Goal: Navigation & Orientation: Find specific page/section

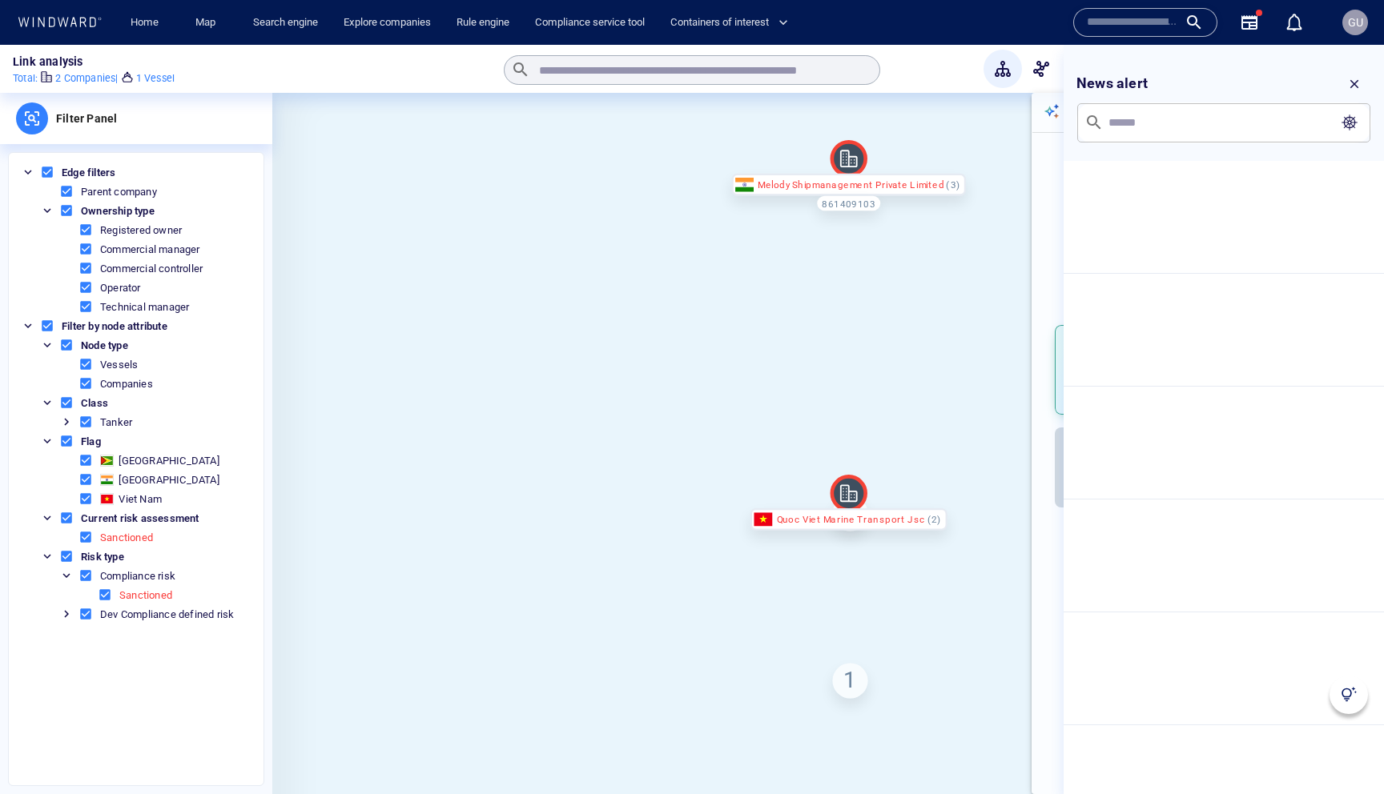
scroll to position [8, 0]
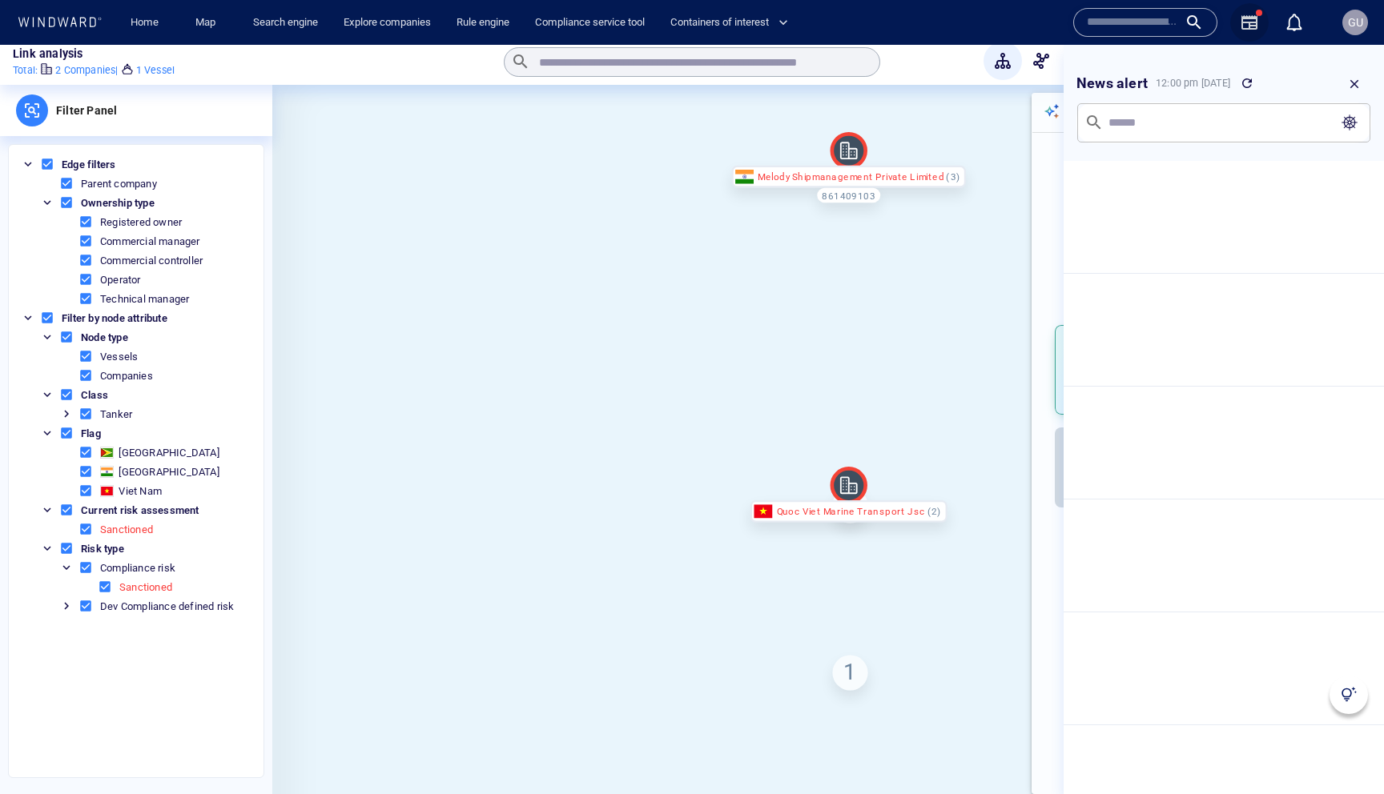
click at [1255, 22] on icon "button" at bounding box center [1249, 22] width 16 height 14
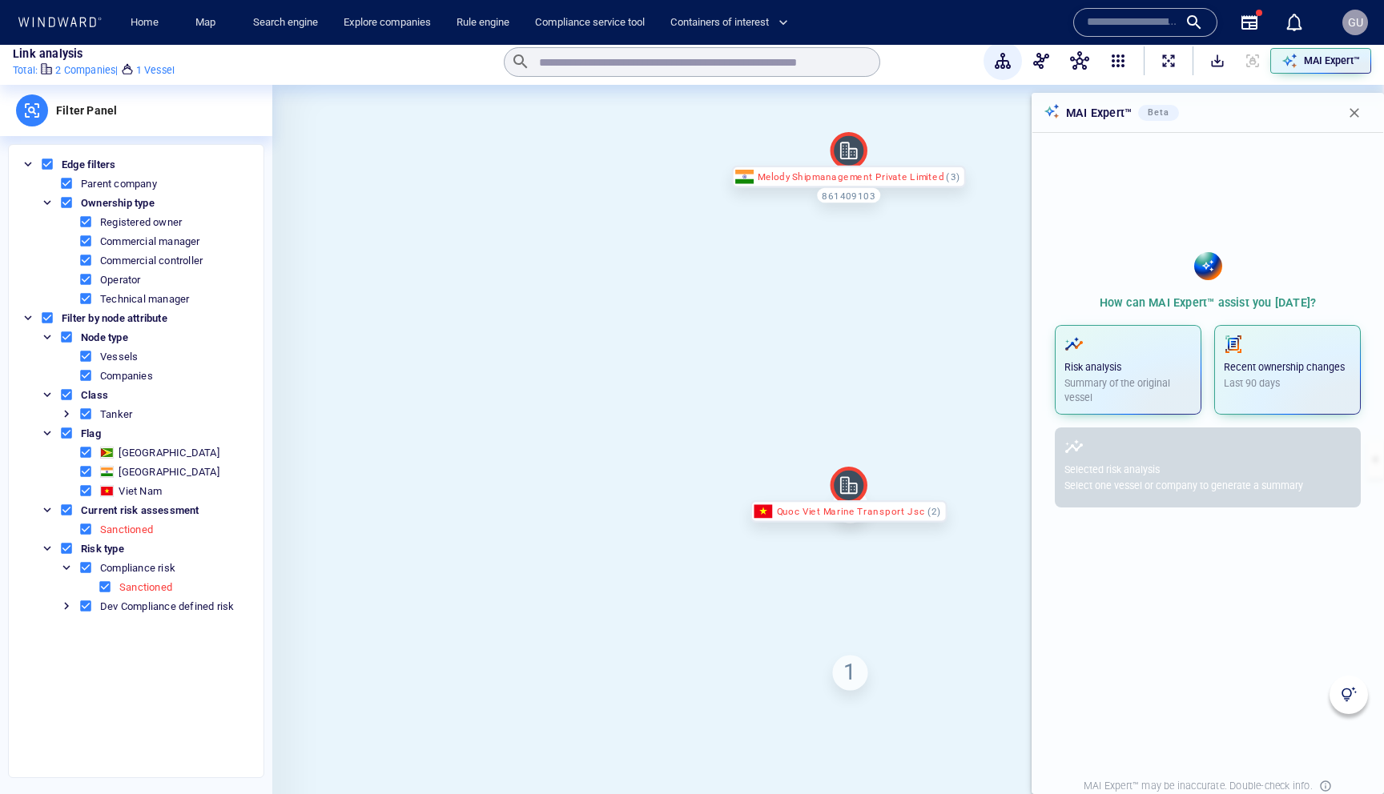
click at [1255, 22] on icon "button" at bounding box center [1249, 22] width 16 height 14
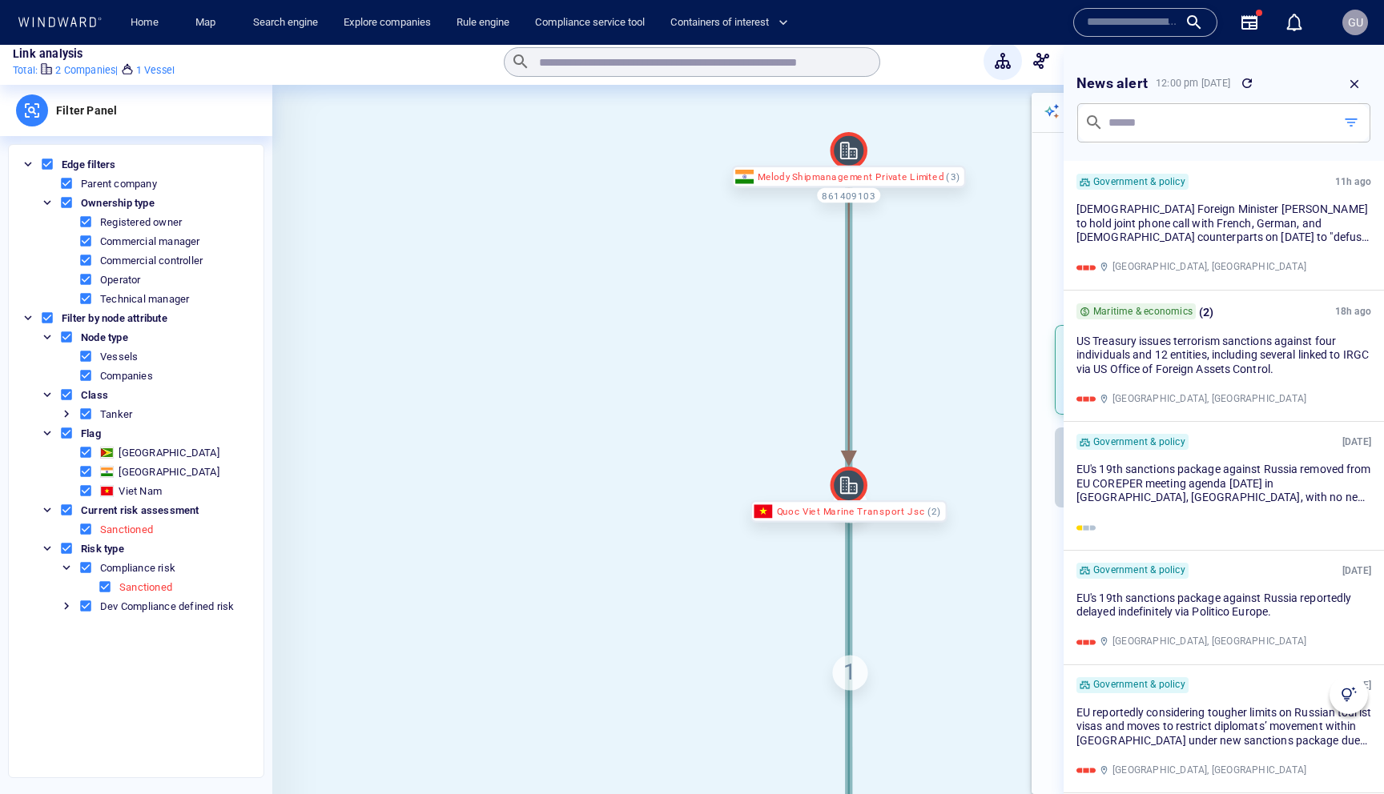
click at [1245, 34] on button "button" at bounding box center [1249, 22] width 38 height 38
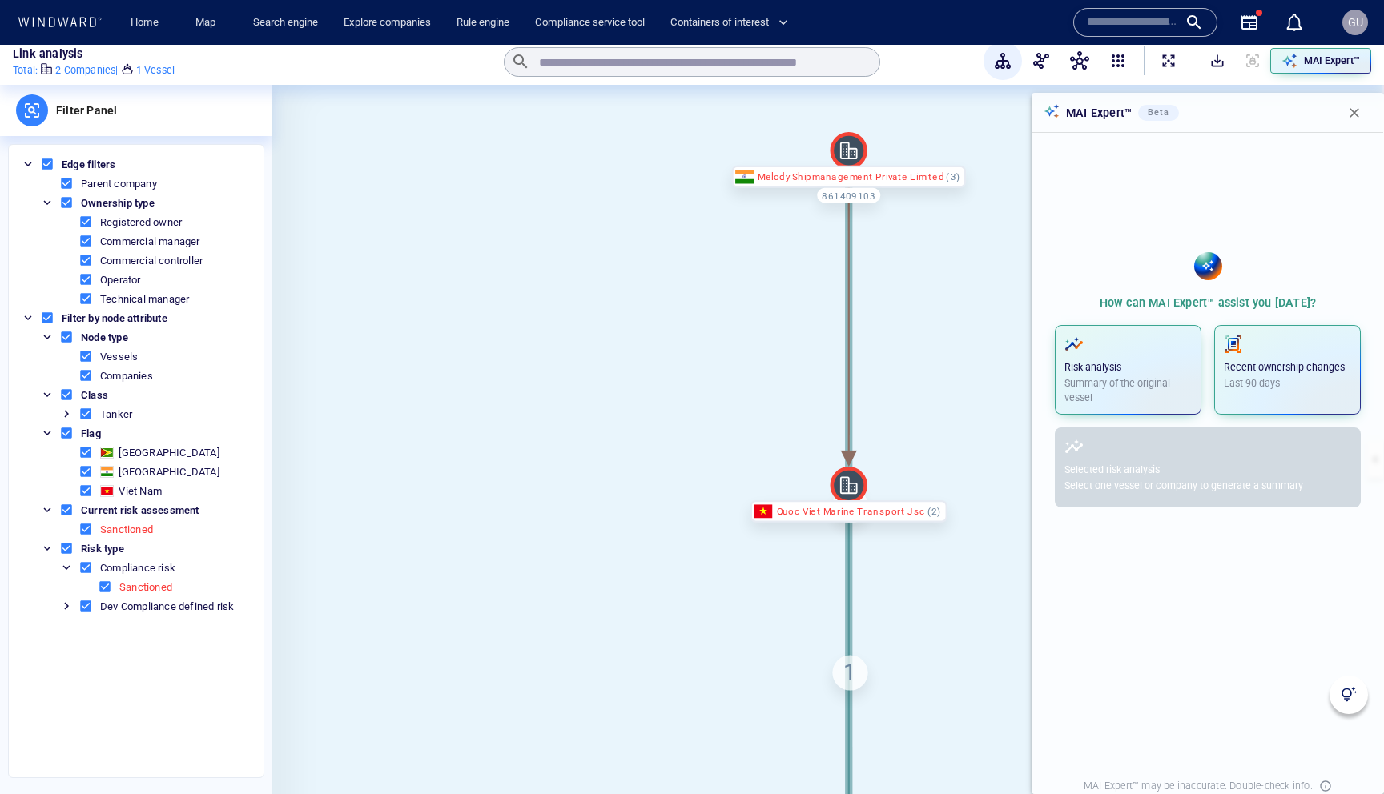
click at [1247, 28] on icon "button" at bounding box center [1249, 22] width 16 height 14
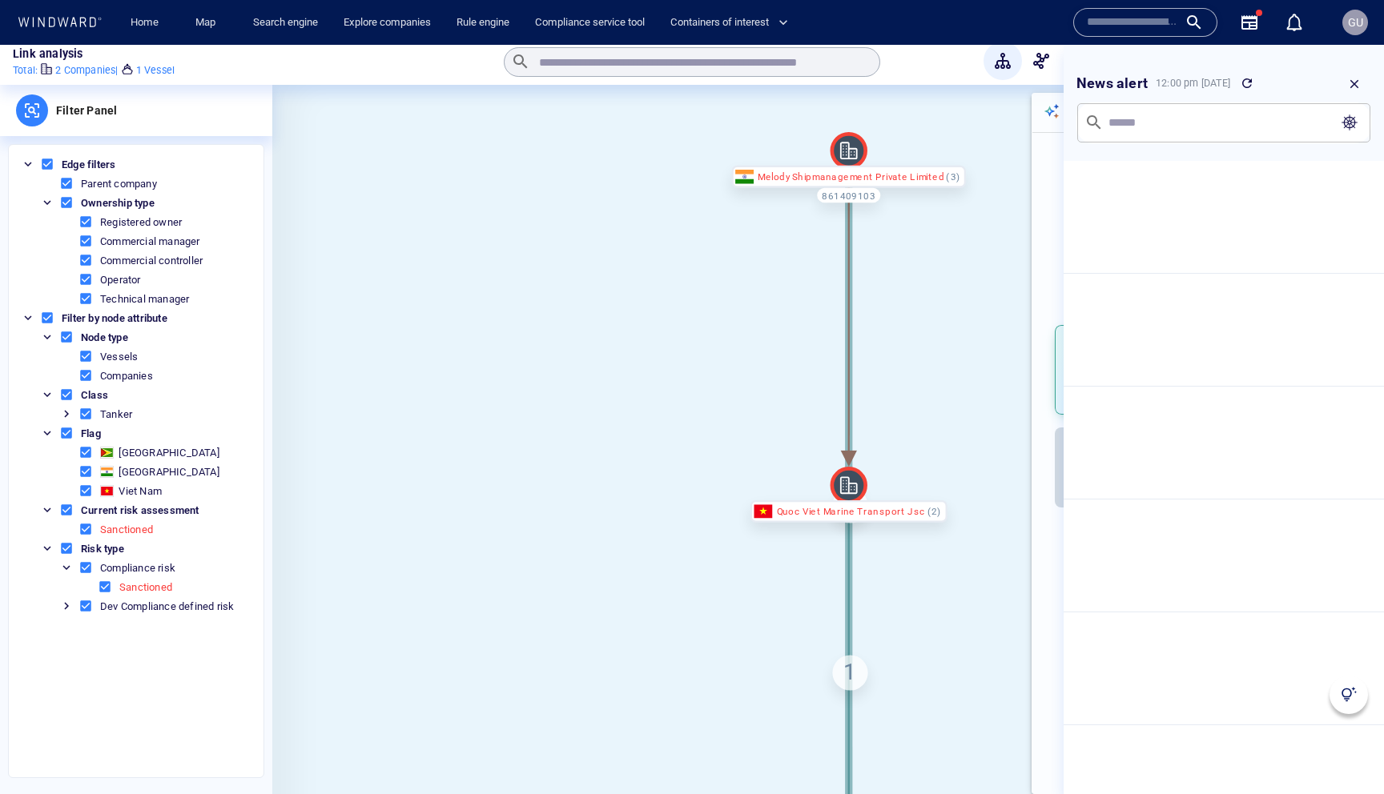
click at [1245, 36] on button "button" at bounding box center [1249, 22] width 38 height 38
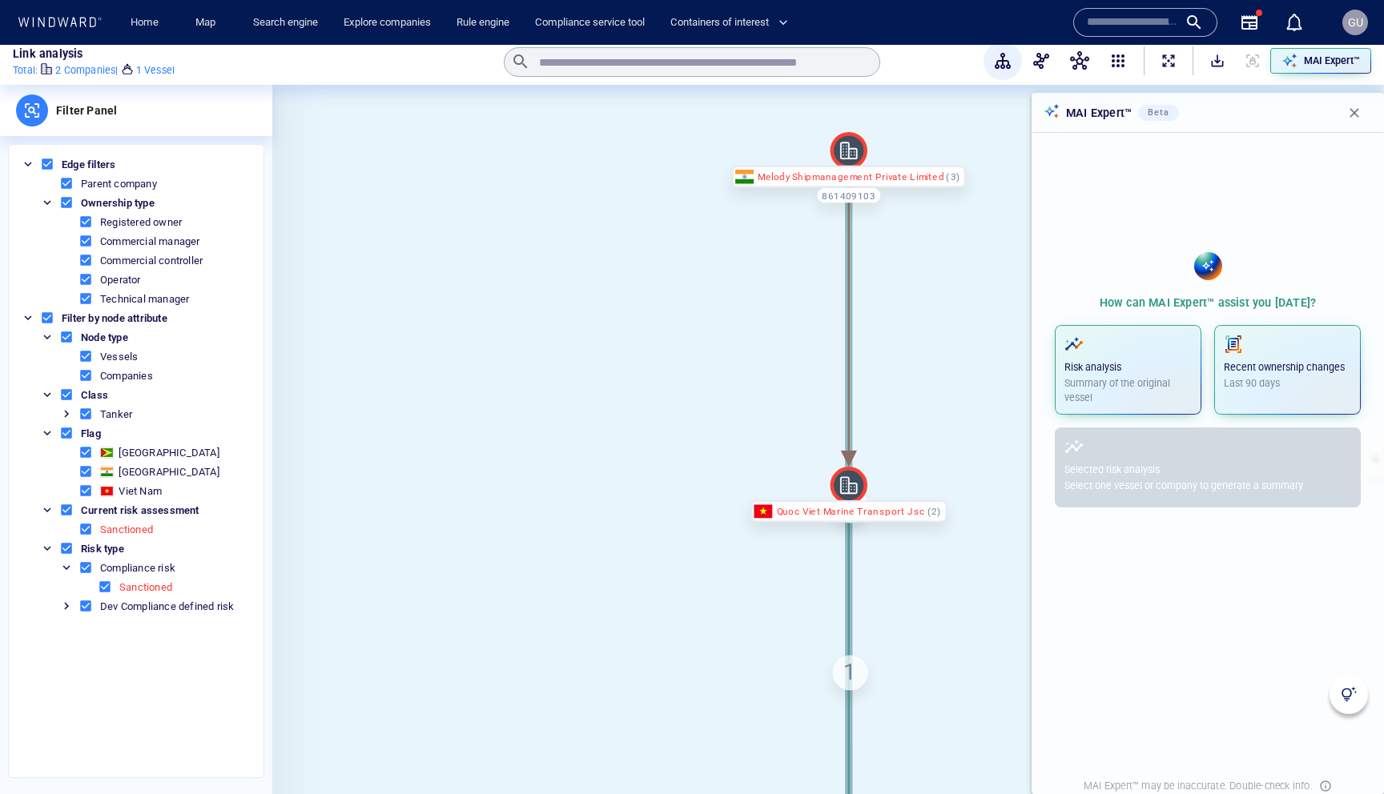
click at [1244, 28] on icon "button" at bounding box center [1249, 22] width 16 height 14
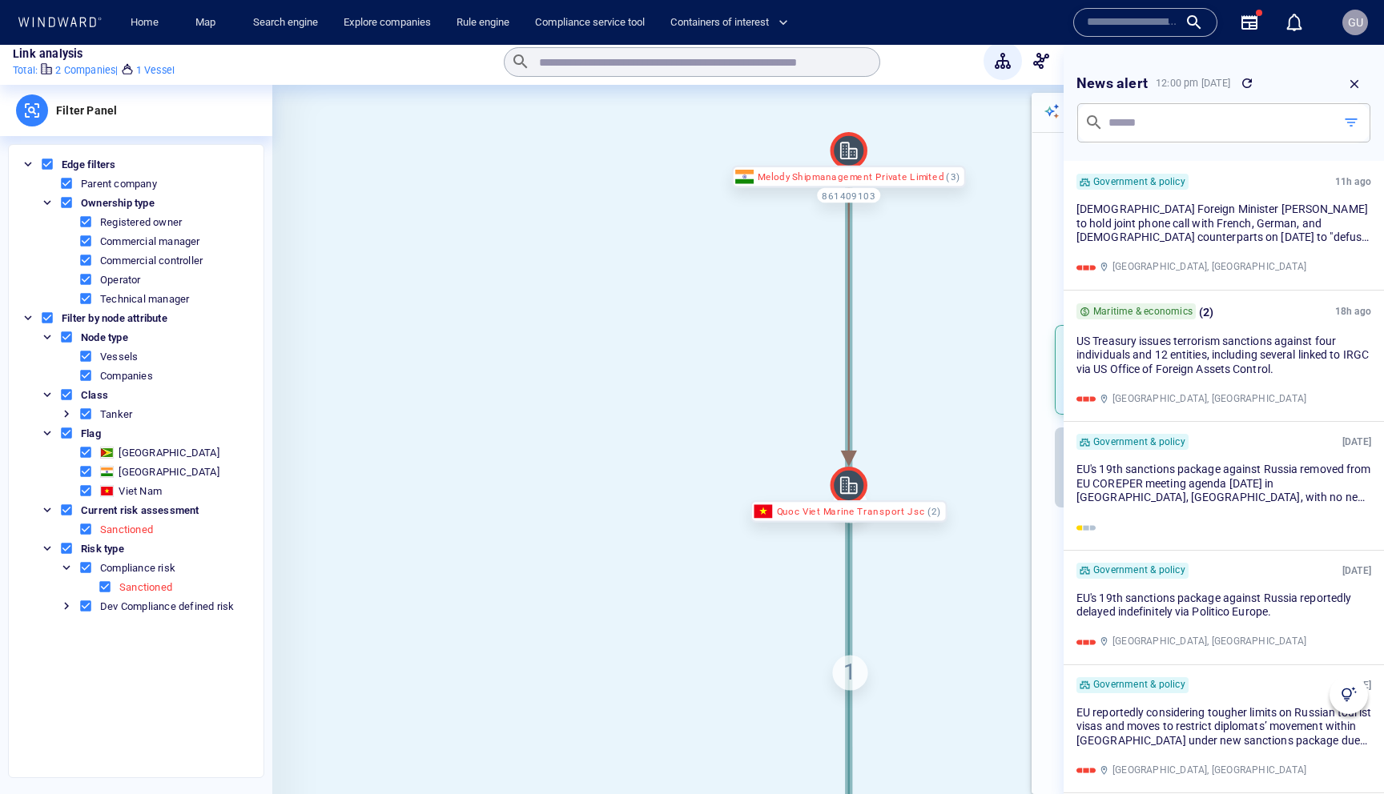
click at [1255, 25] on icon "button" at bounding box center [1249, 22] width 16 height 14
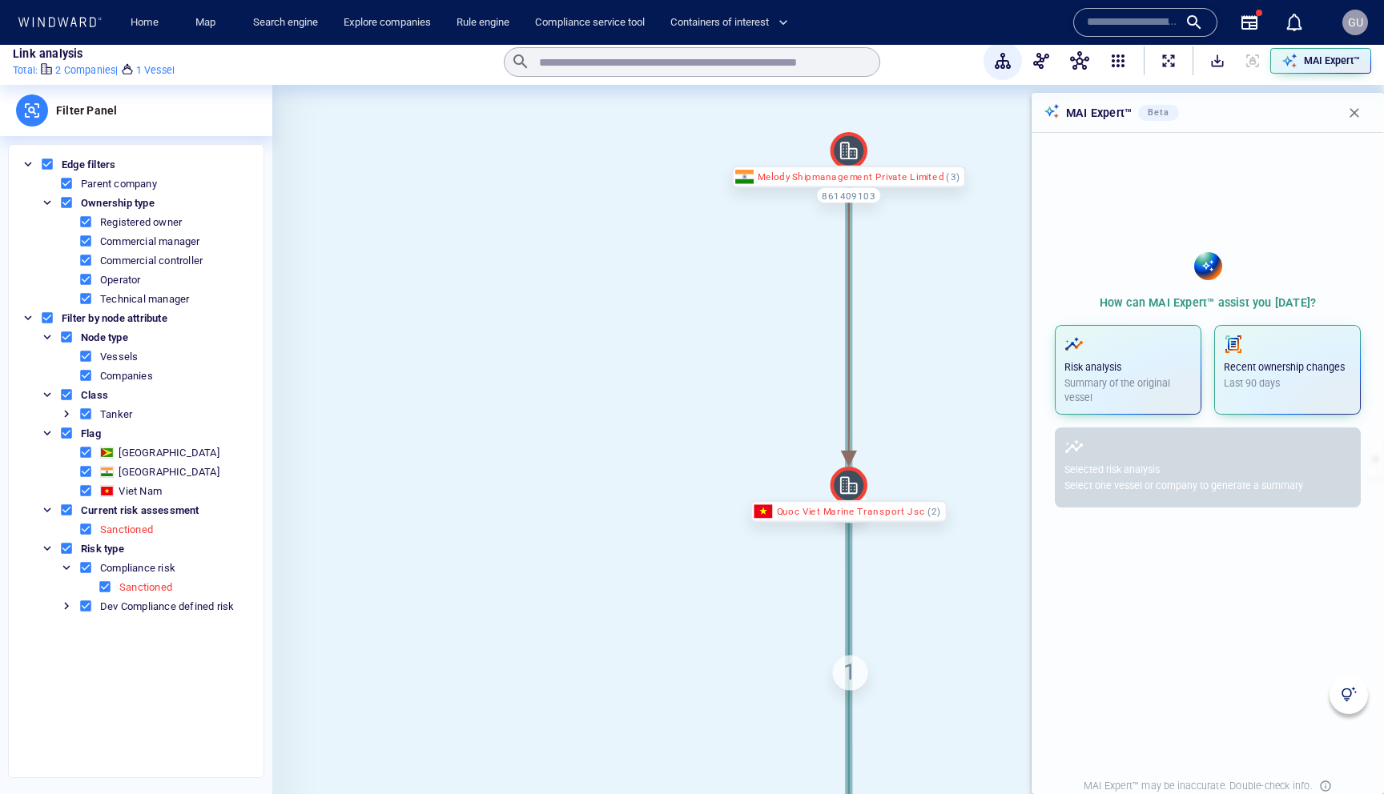
drag, startPoint x: 1256, startPoint y: 18, endPoint x: 1256, endPoint y: 38, distance: 20.0
click at [1256, 18] on icon "button" at bounding box center [1249, 22] width 16 height 14
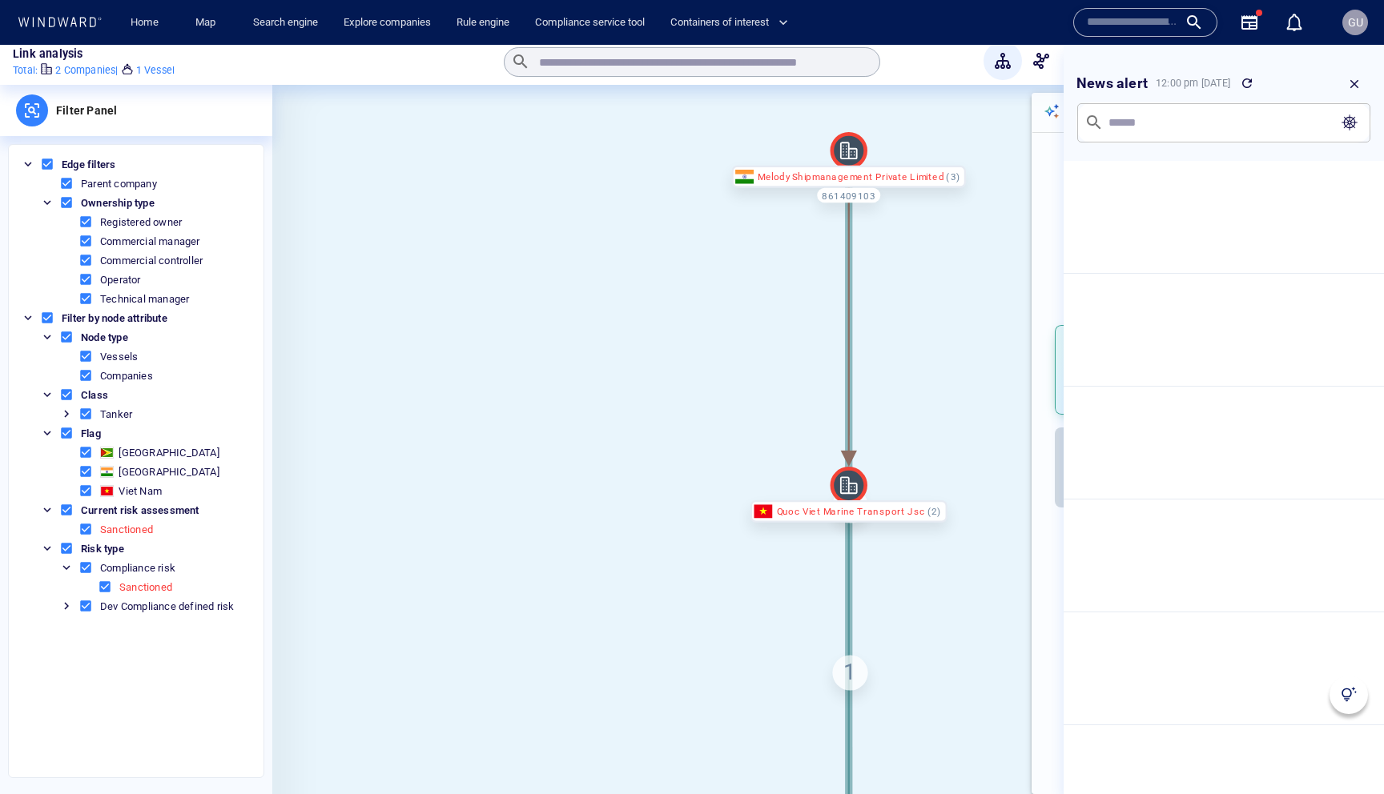
click at [1255, 26] on icon "button" at bounding box center [1249, 22] width 19 height 19
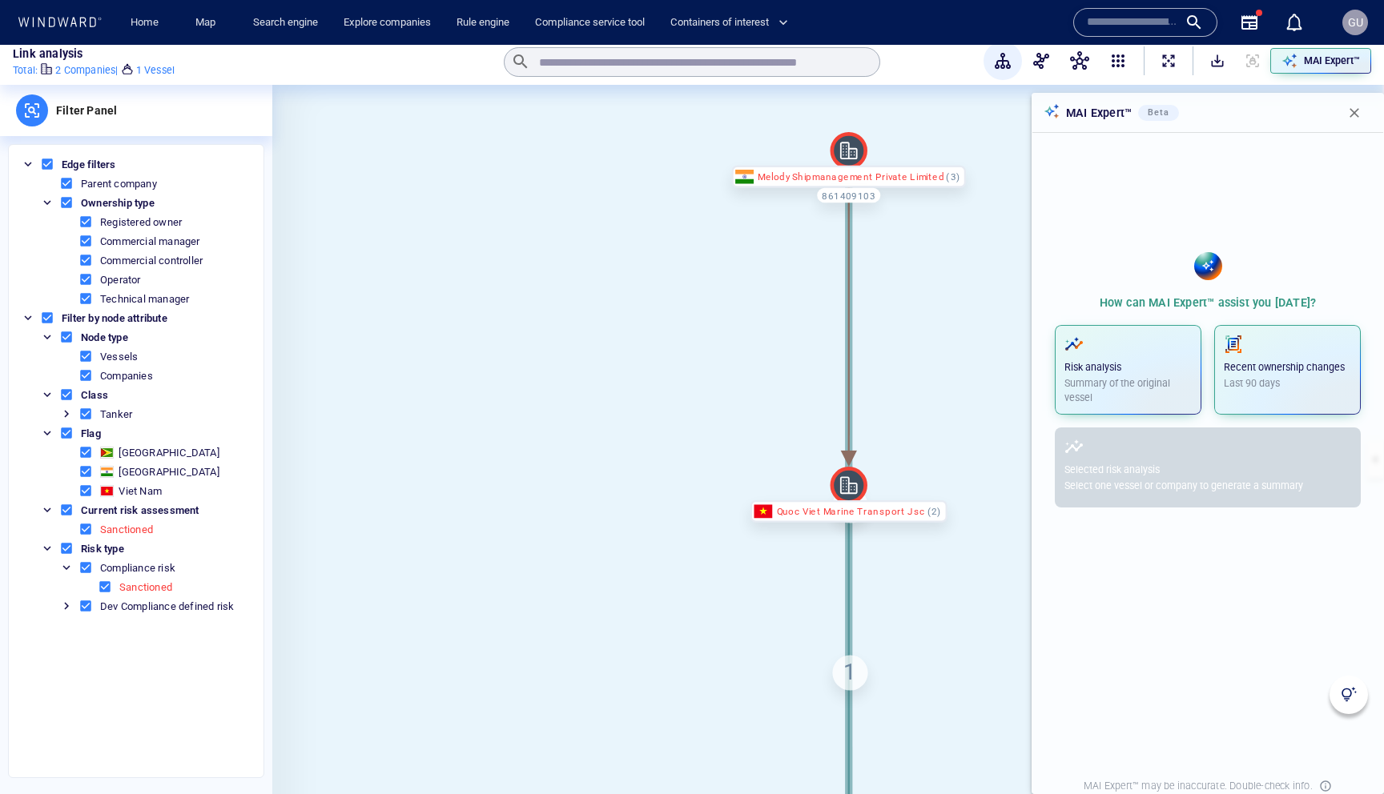
click at [1255, 26] on icon "button" at bounding box center [1249, 22] width 19 height 19
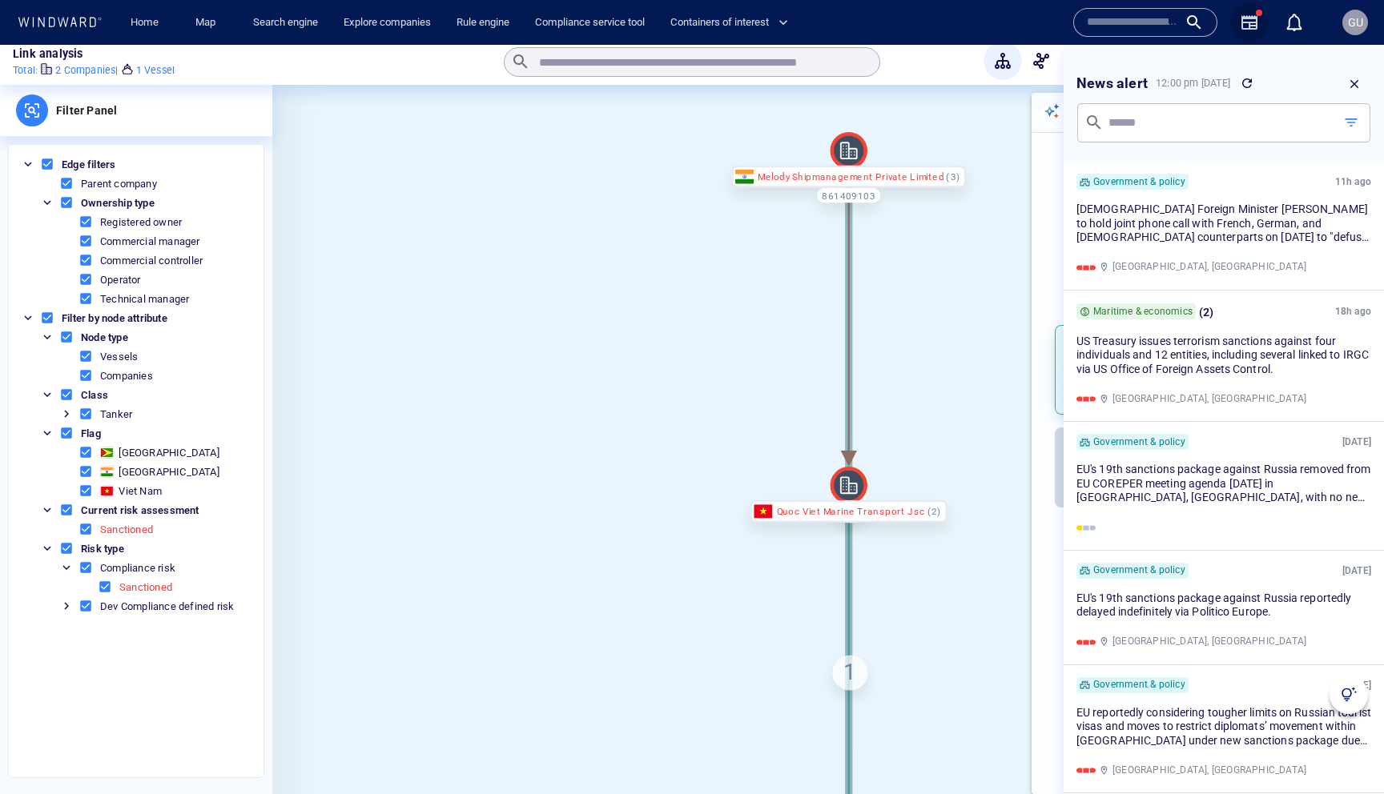
click at [1255, 25] on icon "button" at bounding box center [1249, 22] width 16 height 14
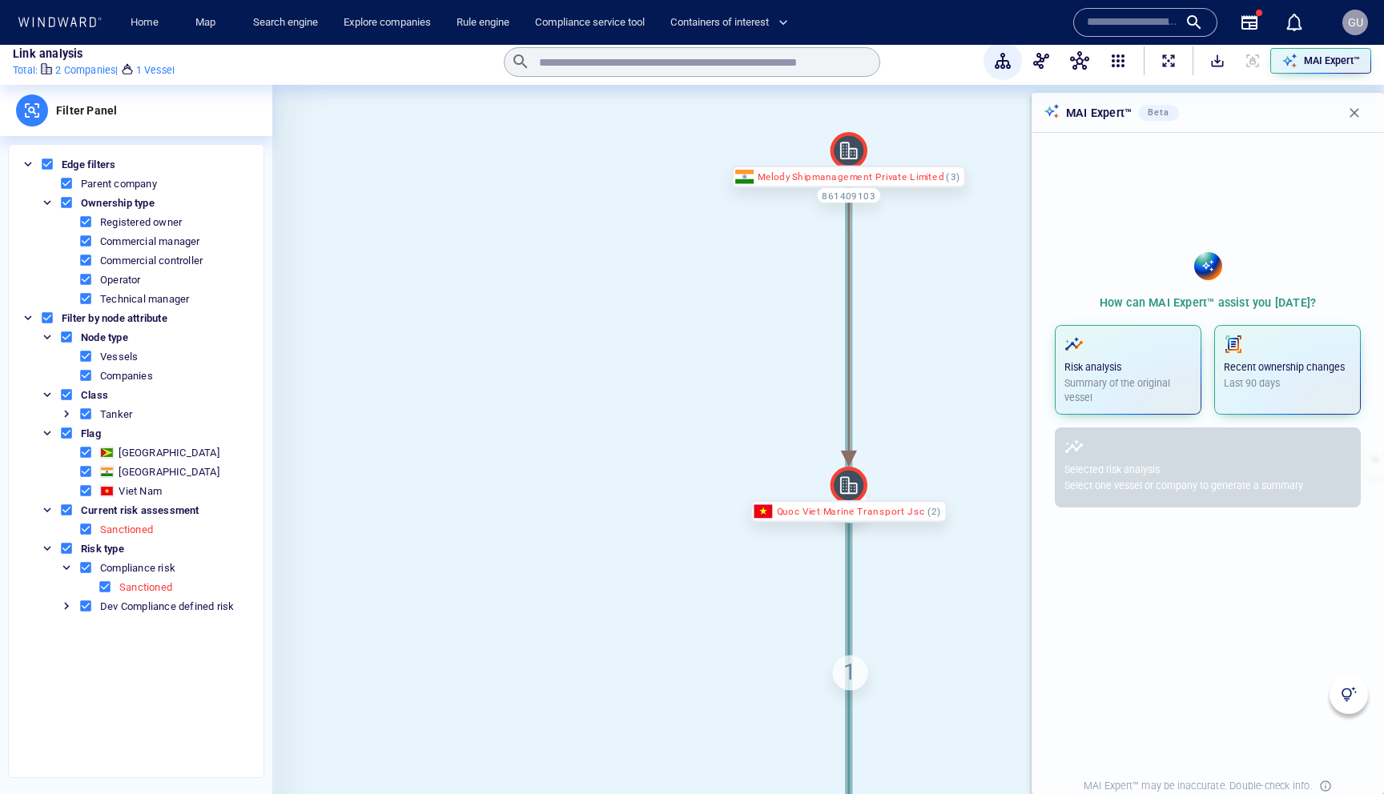
click at [1247, 30] on icon "button" at bounding box center [1249, 22] width 19 height 19
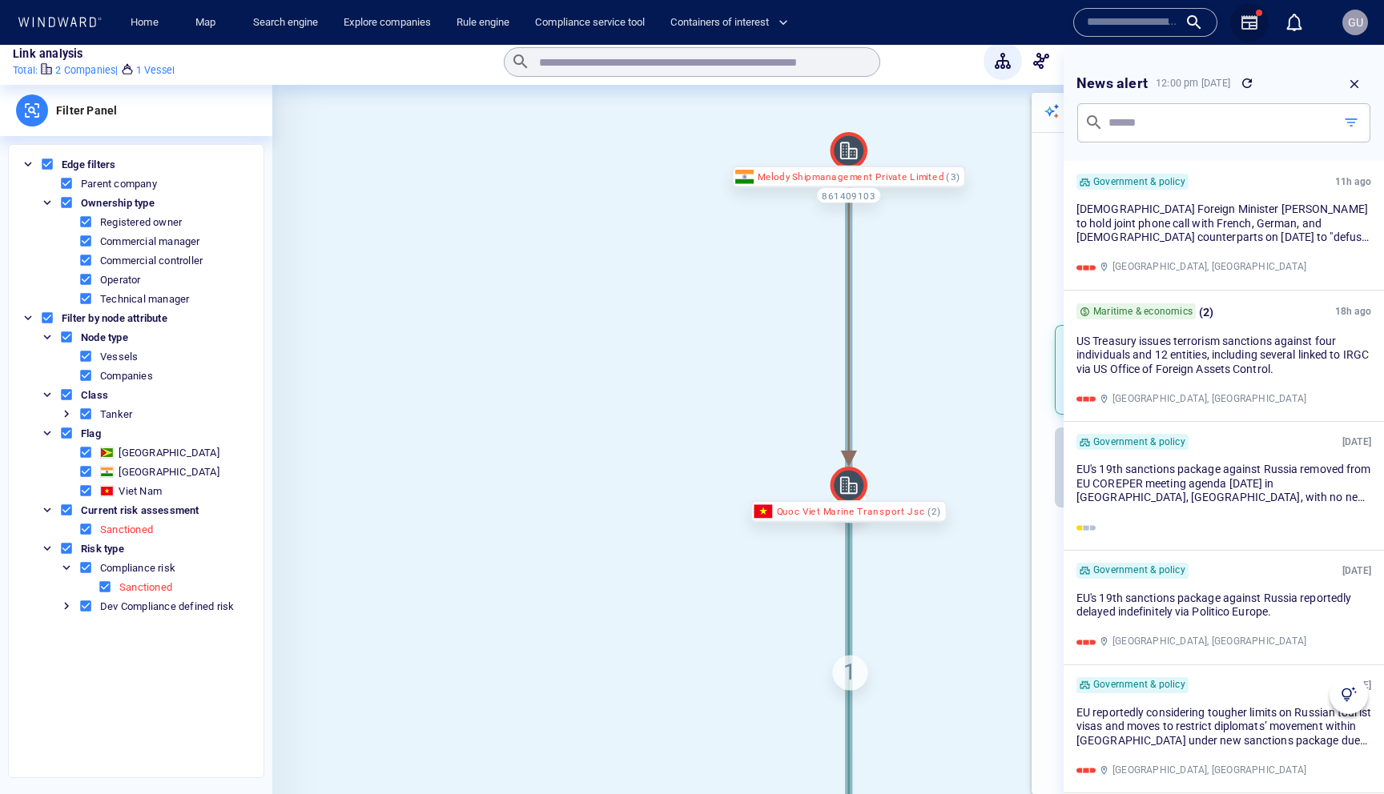
click at [1247, 30] on icon "button" at bounding box center [1249, 22] width 19 height 19
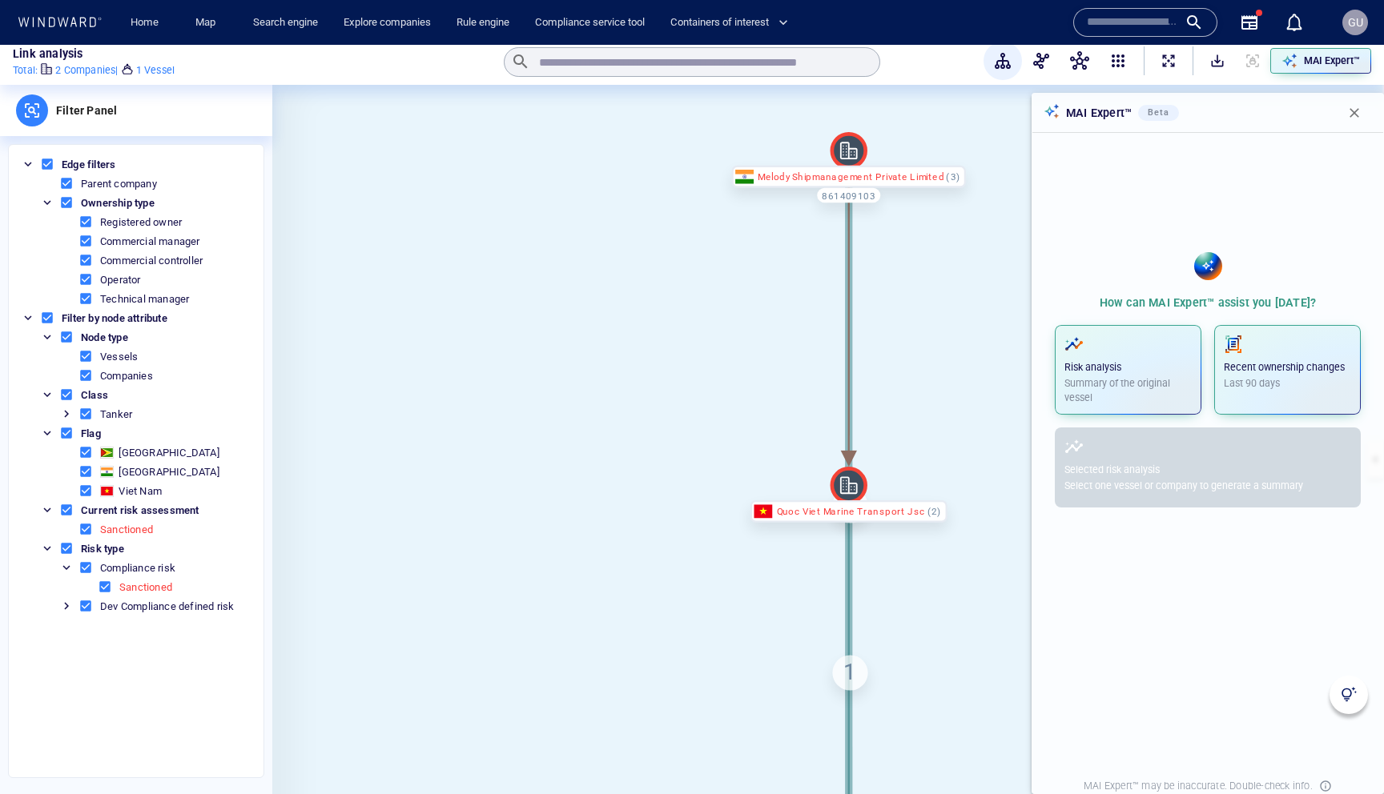
click at [1258, 24] on button "button" at bounding box center [1249, 22] width 38 height 38
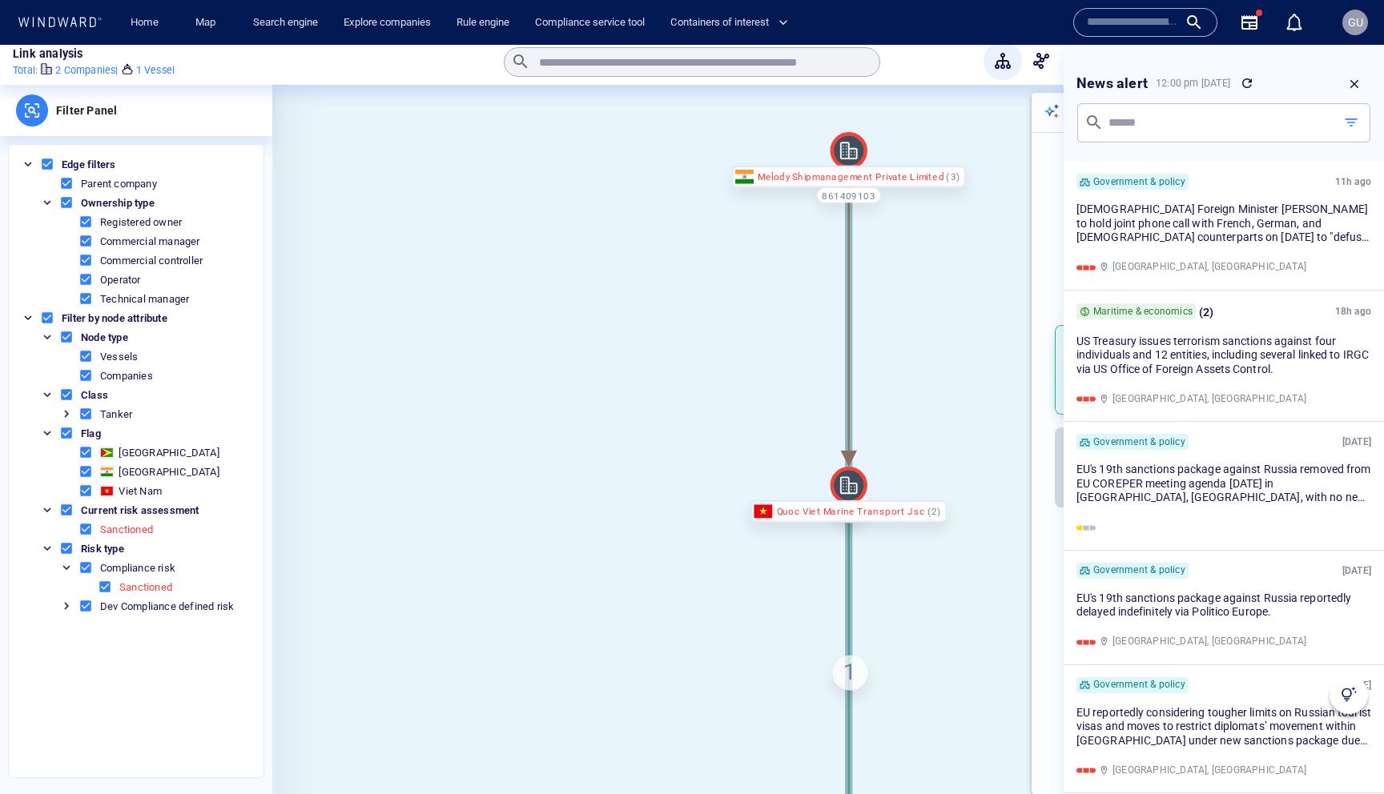
click at [1252, 26] on icon "button" at bounding box center [1249, 22] width 16 height 14
